Goal: Information Seeking & Learning: Learn about a topic

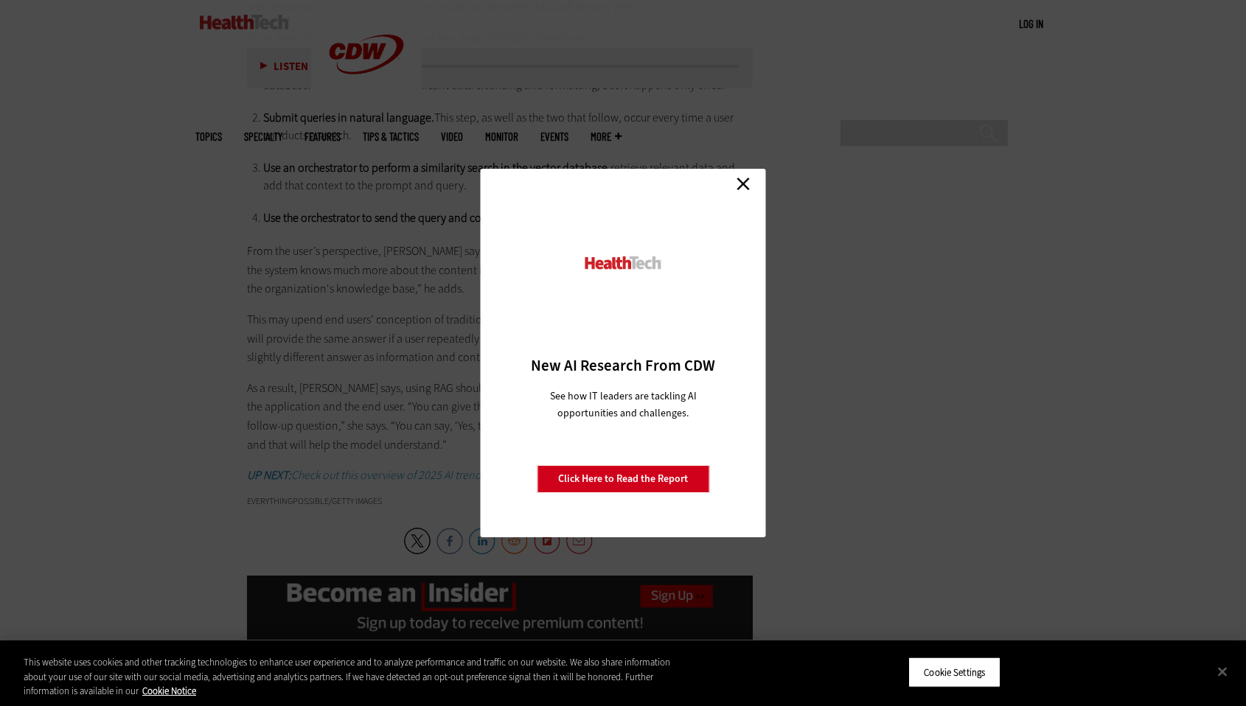
scroll to position [2835, 0]
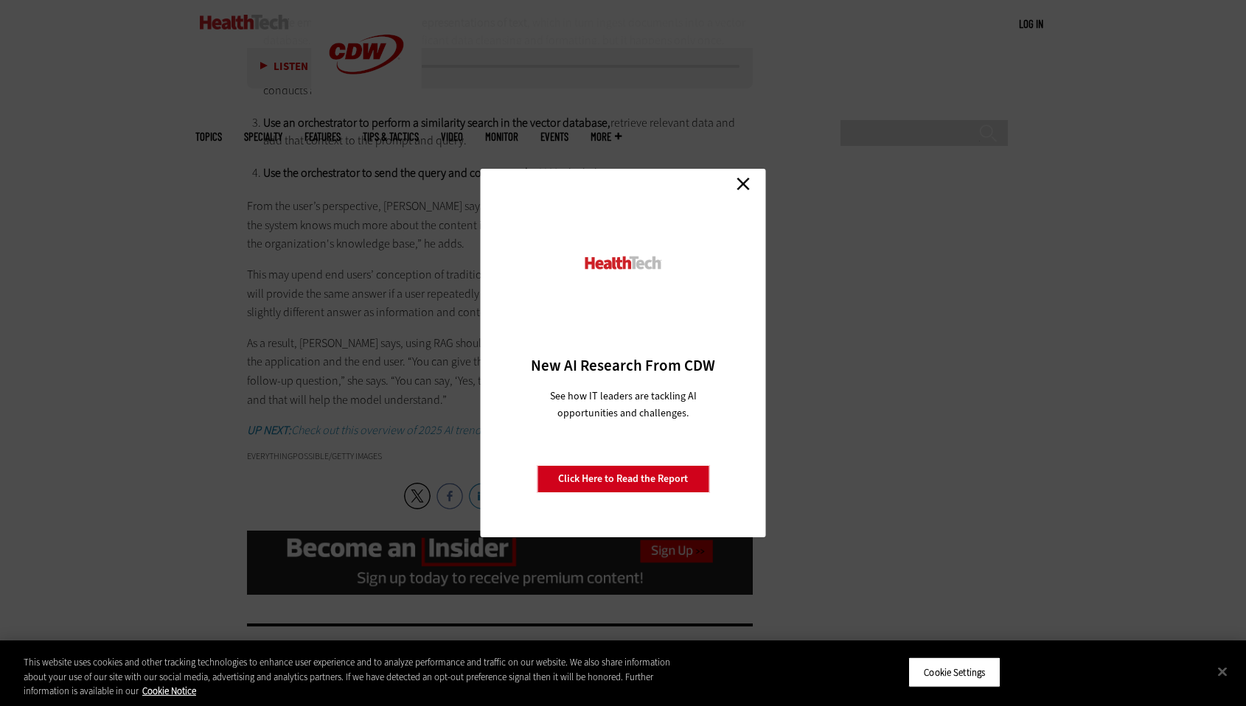
click at [741, 184] on link "Close" at bounding box center [743, 184] width 22 height 22
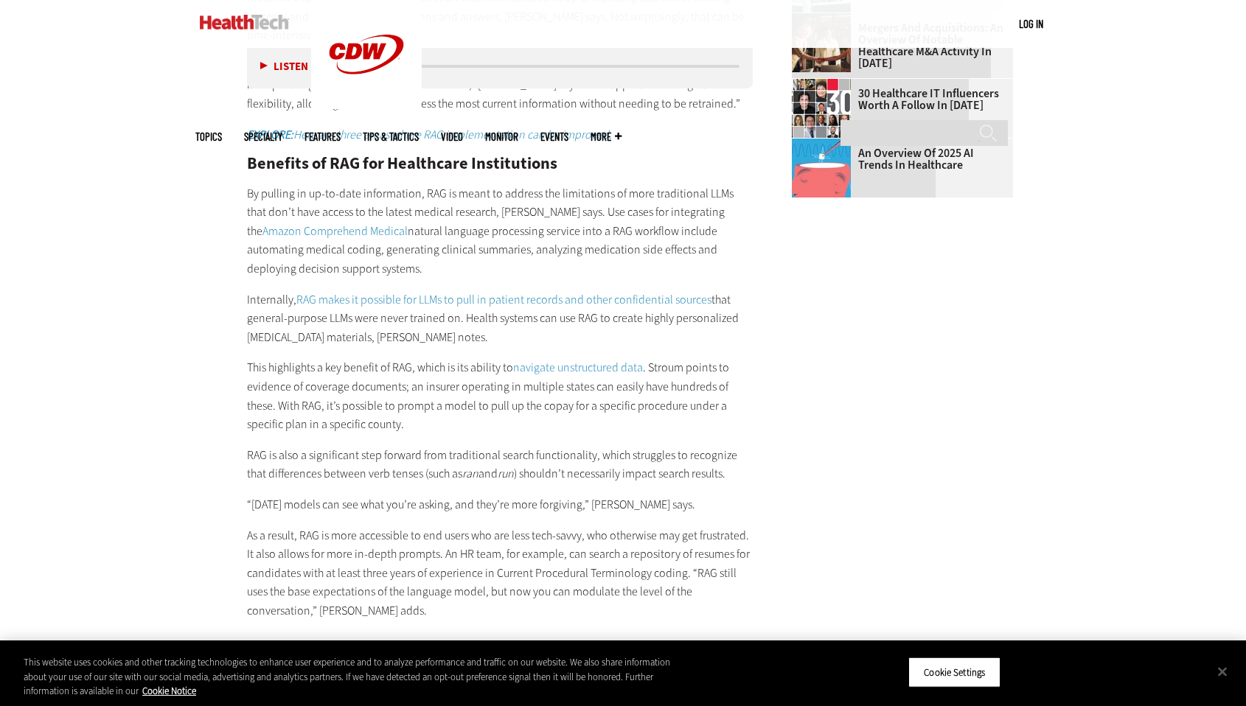
scroll to position [1847, 0]
click at [459, 291] on link "RAG makes it possible for LLMs to pull in patient records and other confidentia…" at bounding box center [503, 298] width 415 height 15
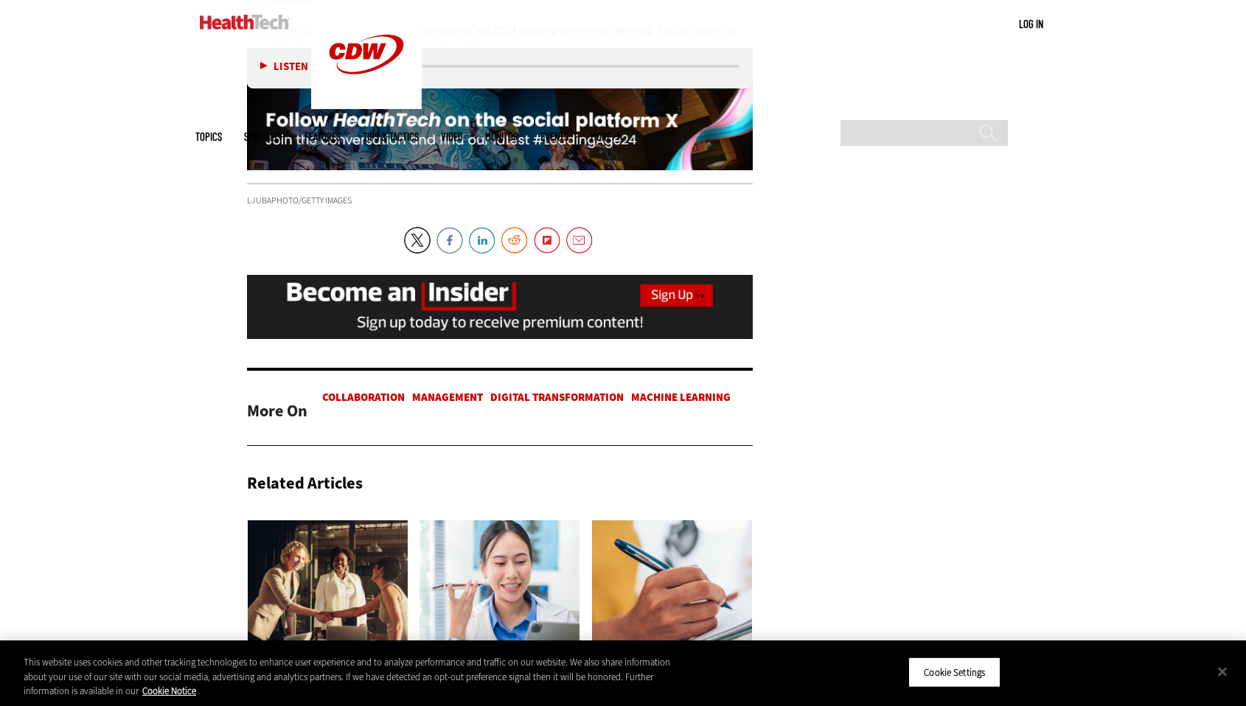
scroll to position [3846, 0]
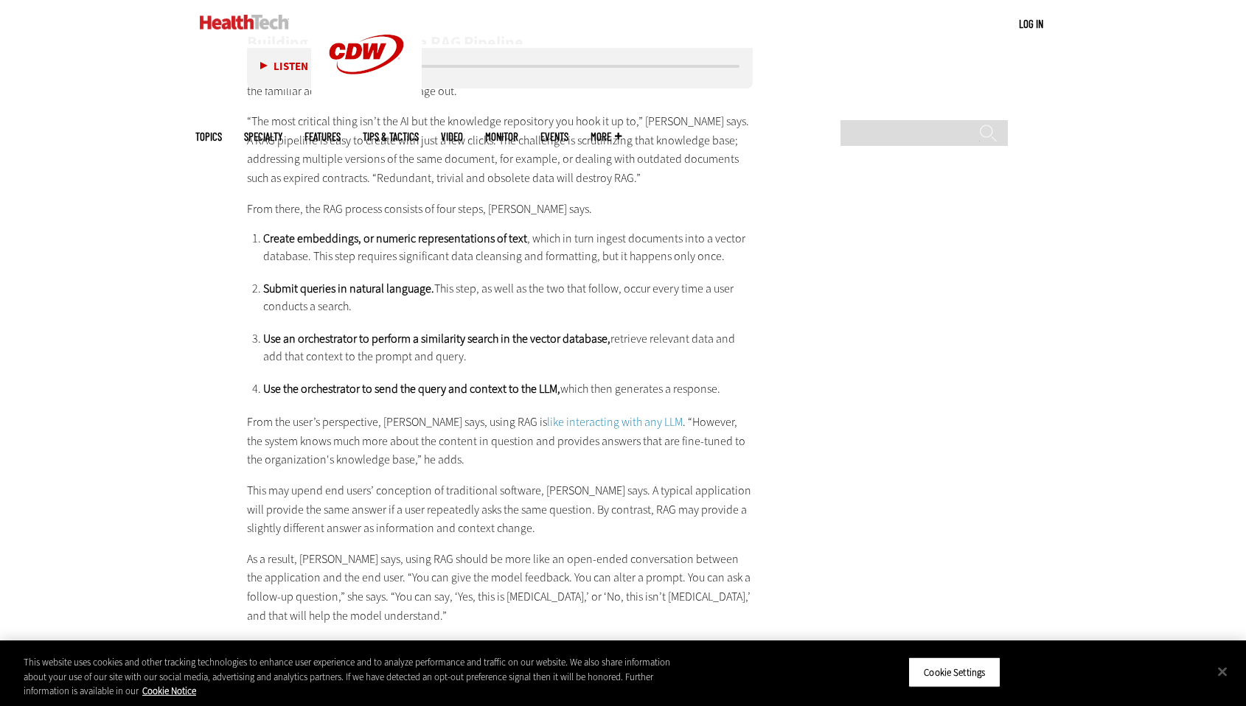
scroll to position [2633, 0]
